Goal: Transaction & Acquisition: Obtain resource

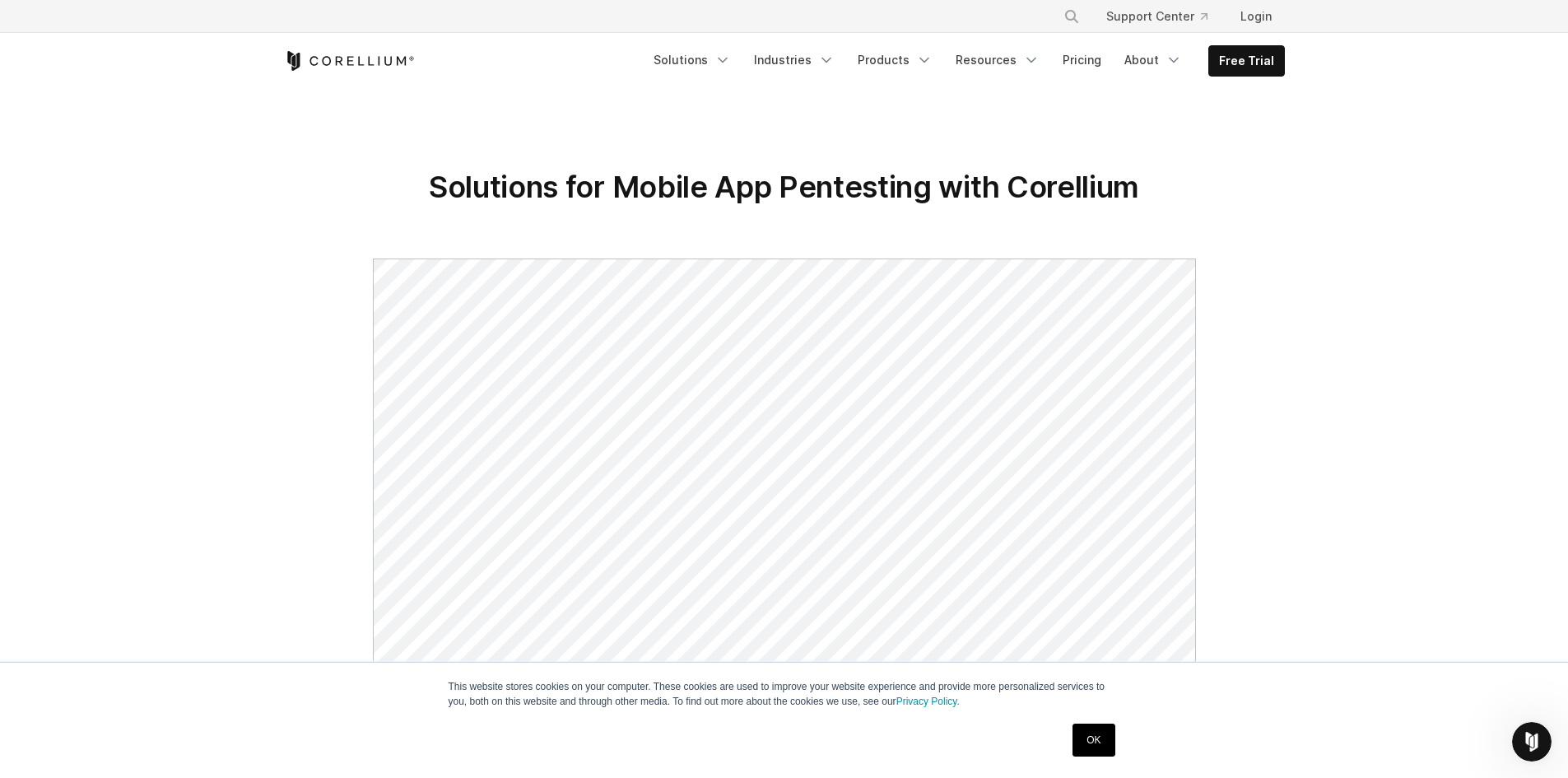
click at [1105, 726] on link "OK" at bounding box center [1094, 740] width 42 height 33
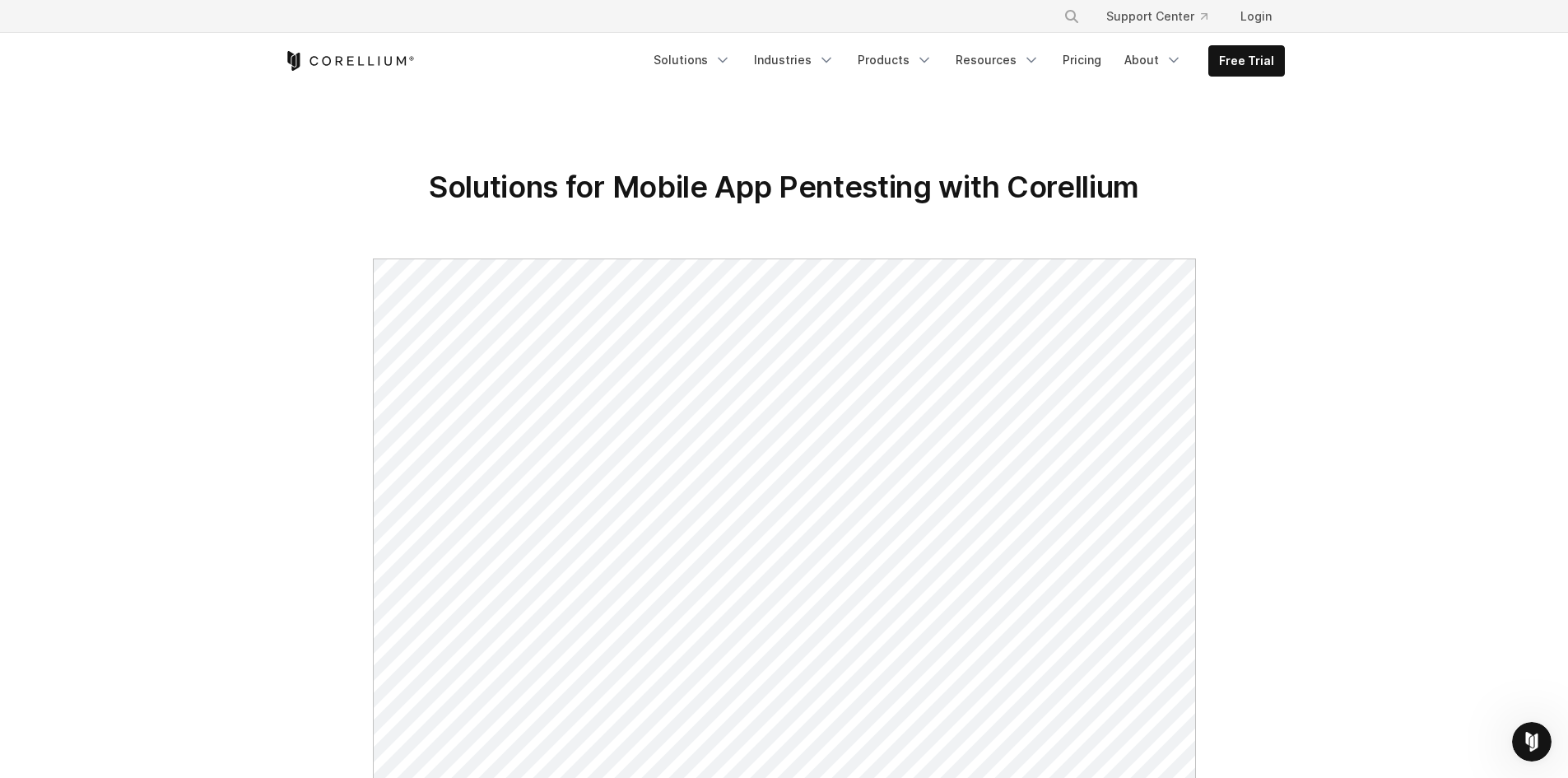
click at [1410, 454] on section "Solutions for Mobile App Pentesting with Corellium" at bounding box center [784, 730] width 1568 height 1279
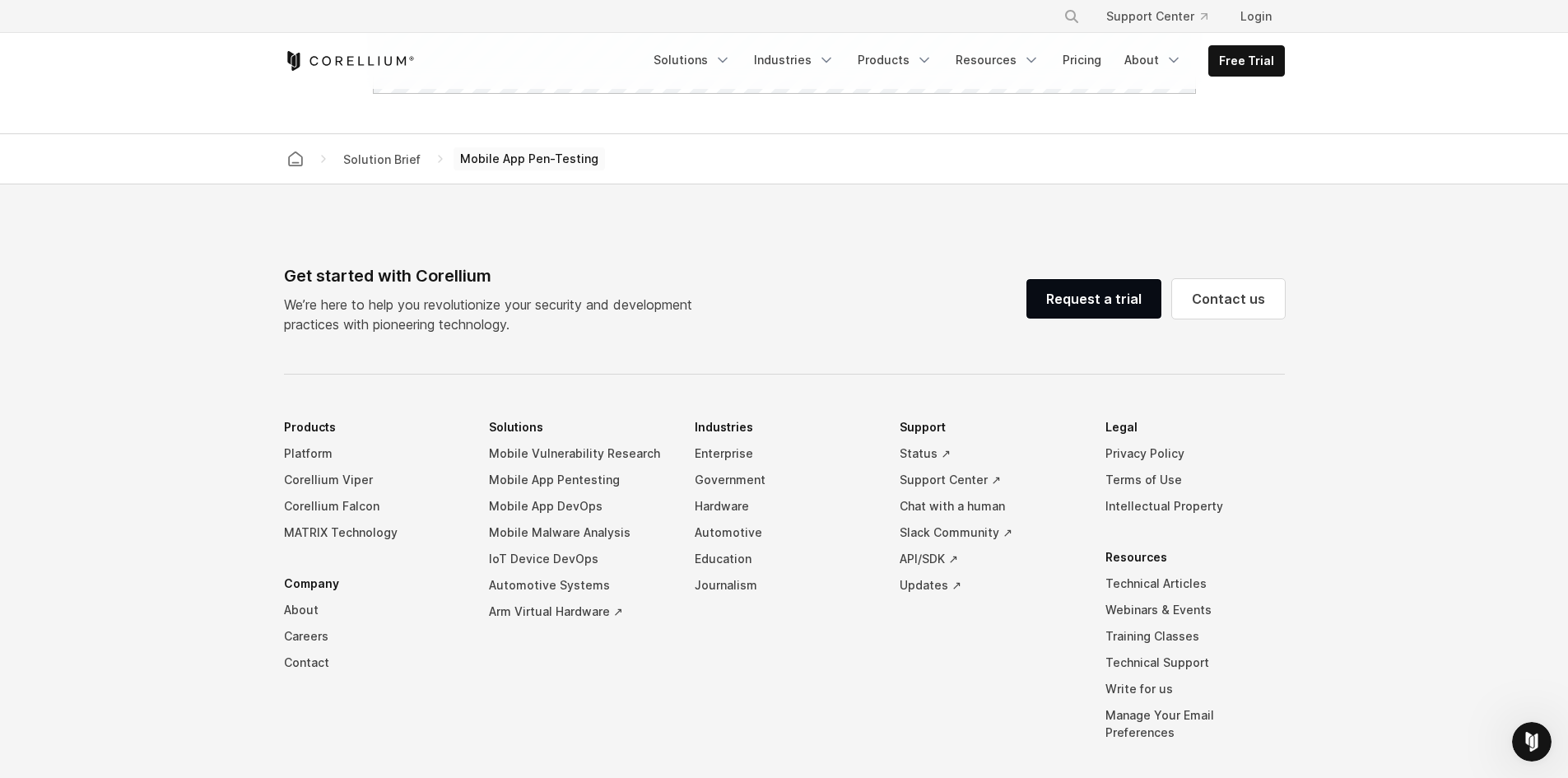
scroll to position [1362, 0]
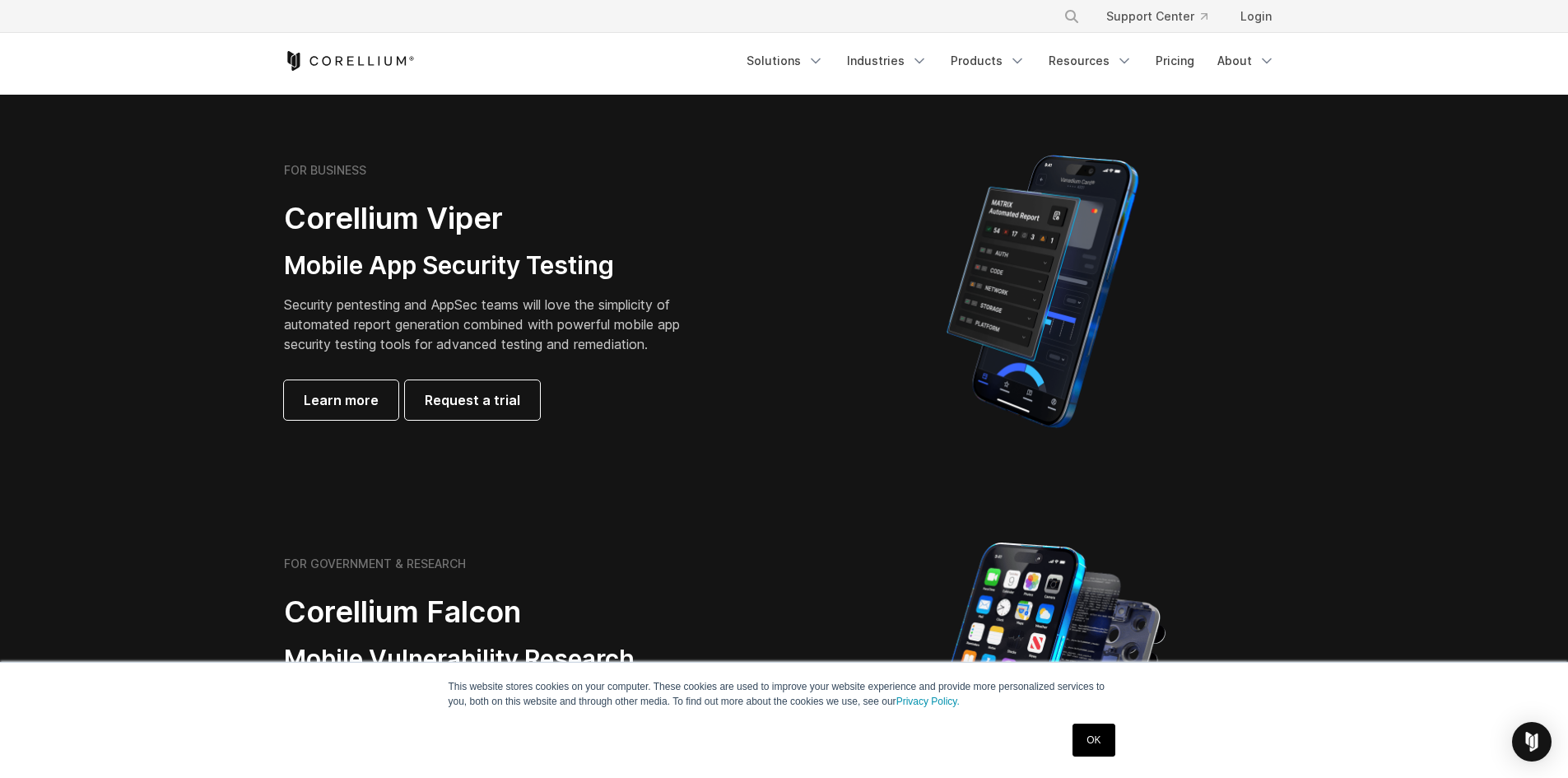
scroll to position [329, 0]
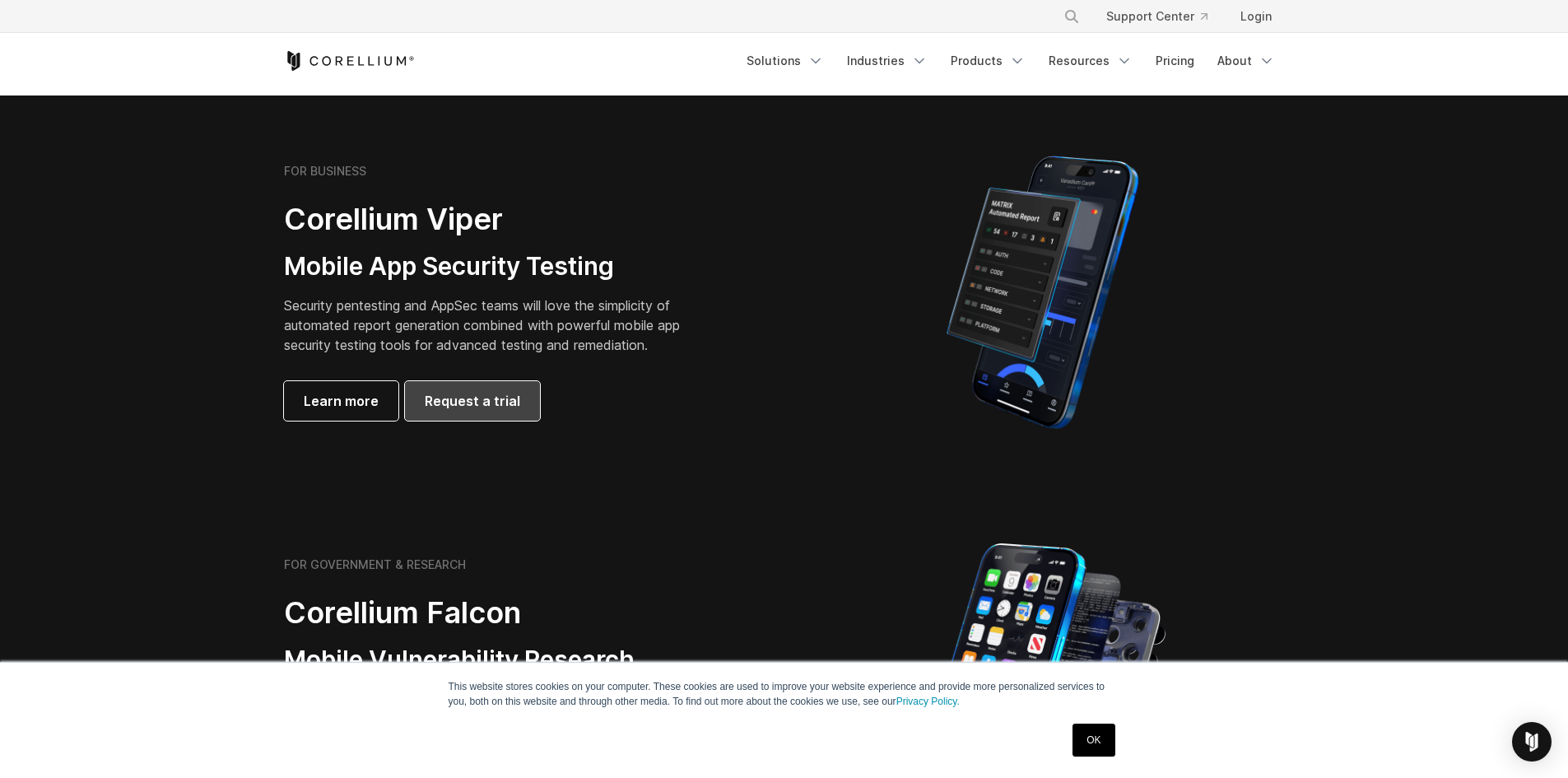
click at [501, 402] on span "Request a trial" at bounding box center [472, 401] width 96 height 20
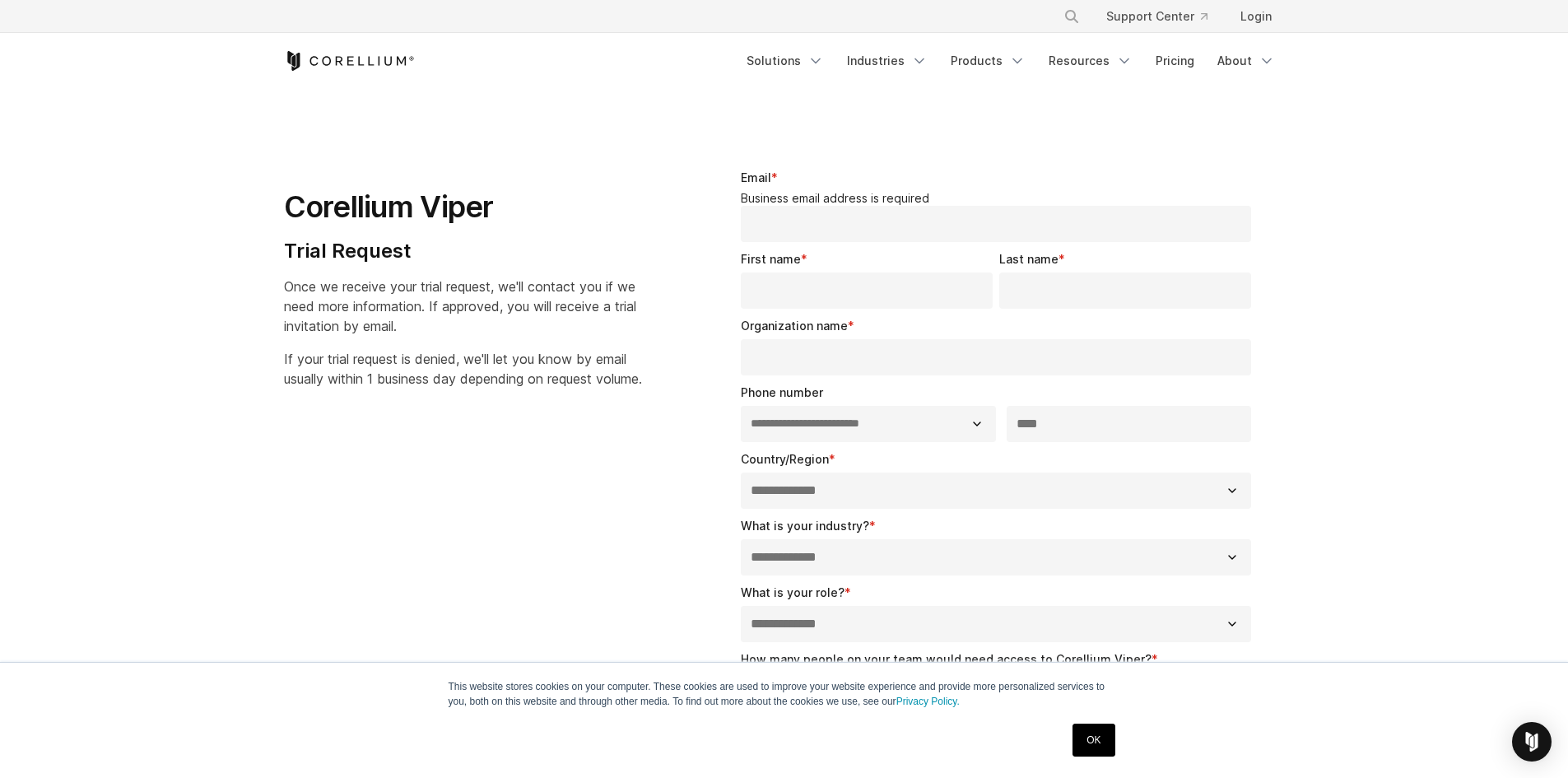
select select "**"
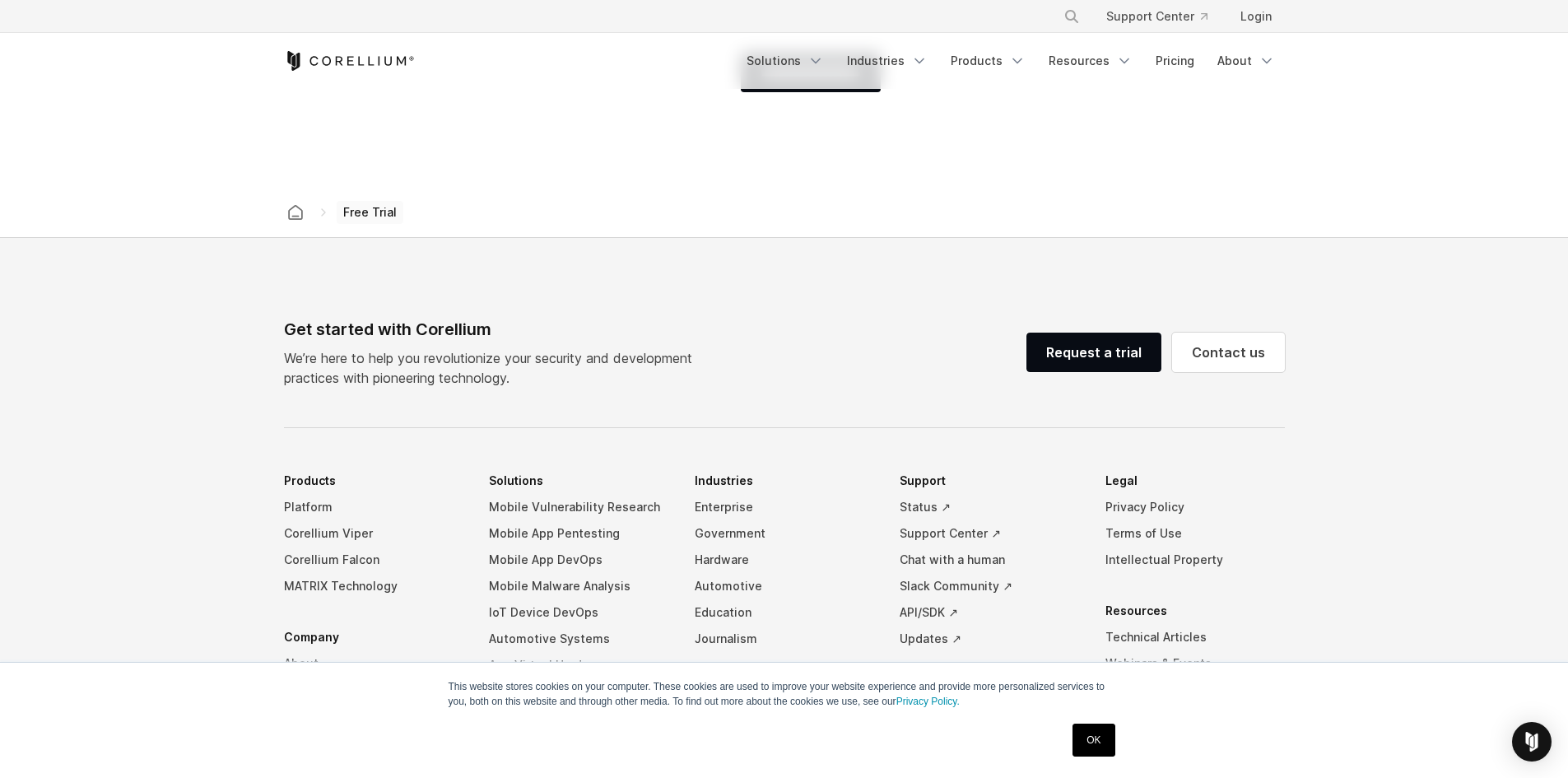
scroll to position [905, 0]
click at [1103, 728] on link "OK" at bounding box center [1094, 740] width 42 height 33
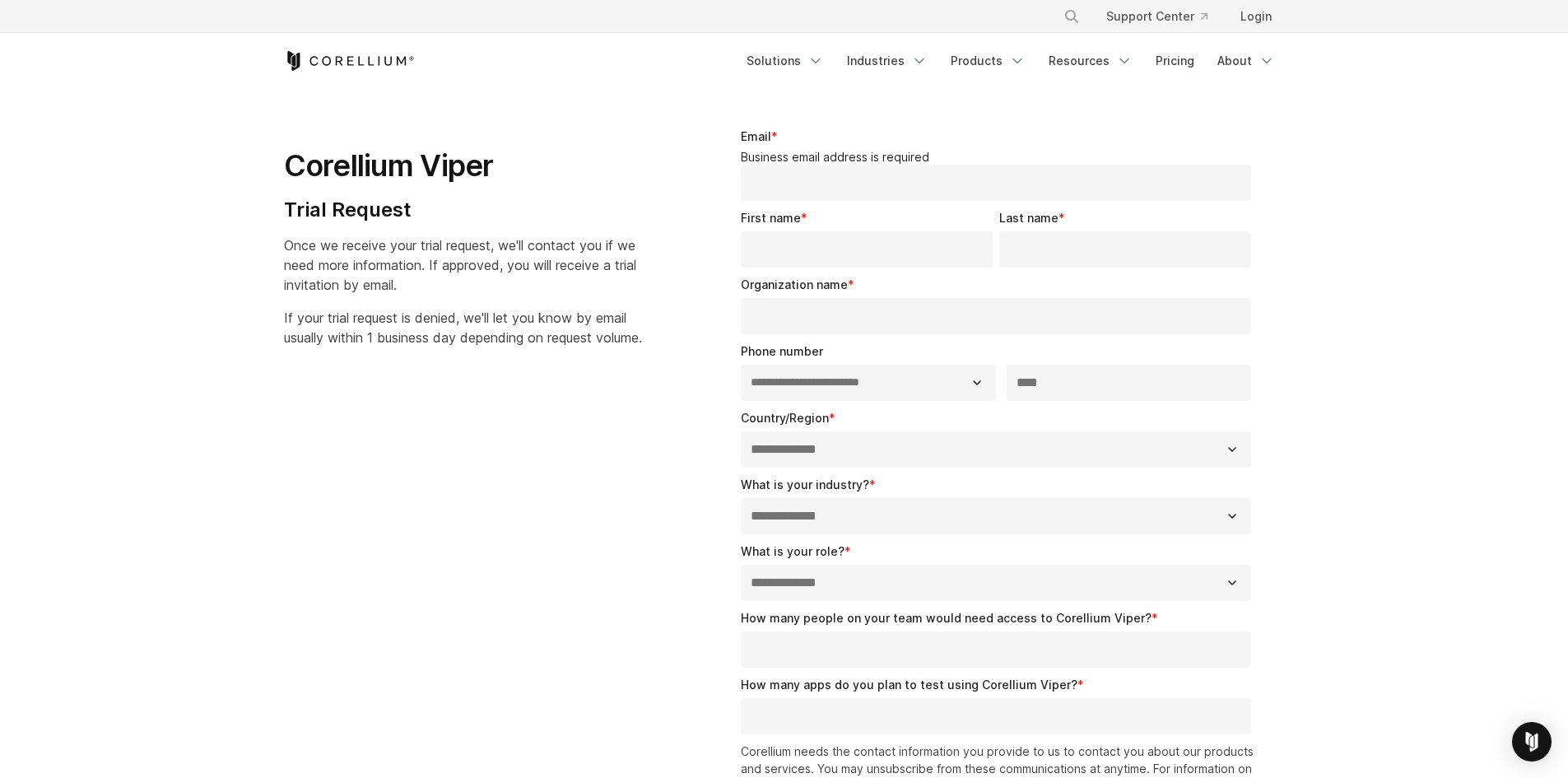
scroll to position [0, 0]
